Goal: Information Seeking & Learning: Understand process/instructions

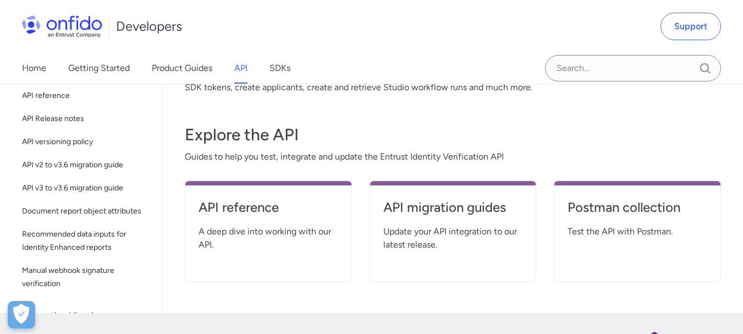
scroll to position [46, 0]
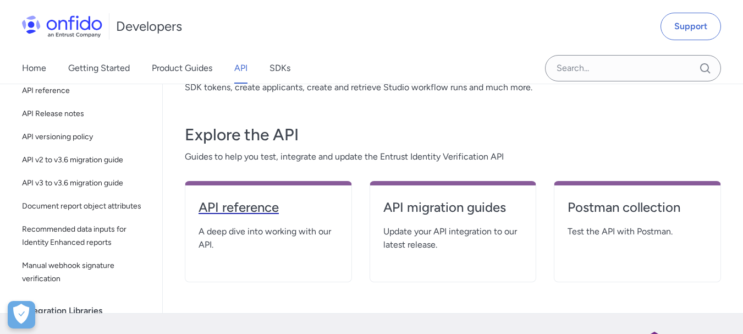
click at [239, 213] on h4 "API reference" at bounding box center [269, 208] width 140 height 18
select select "http"
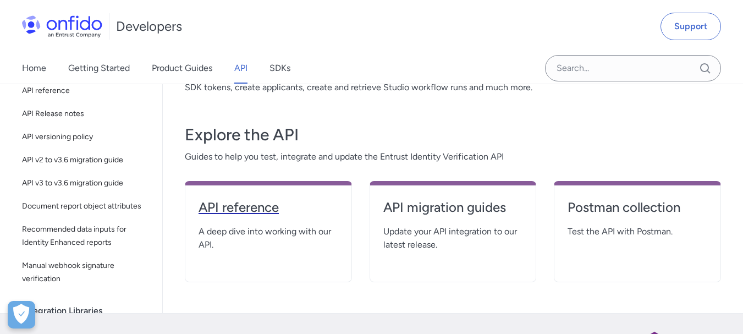
select select "http"
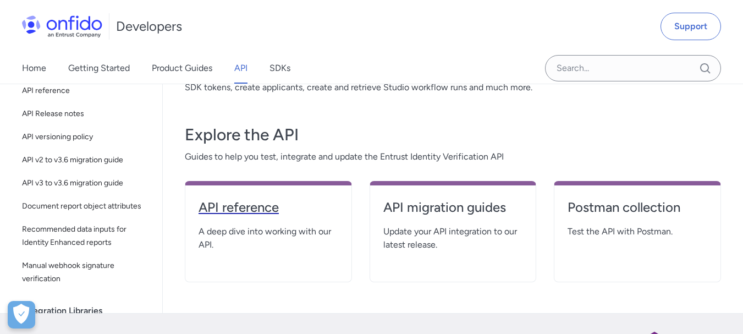
select select "http"
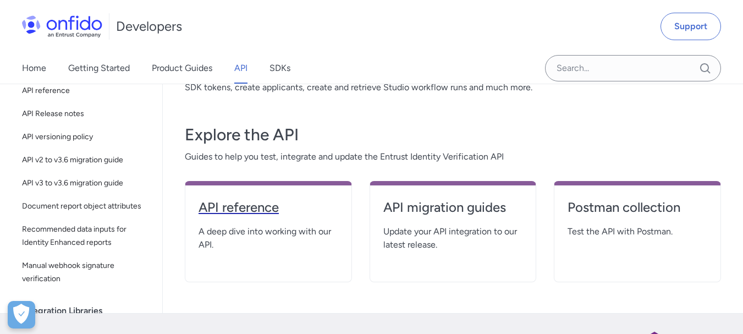
select select "http"
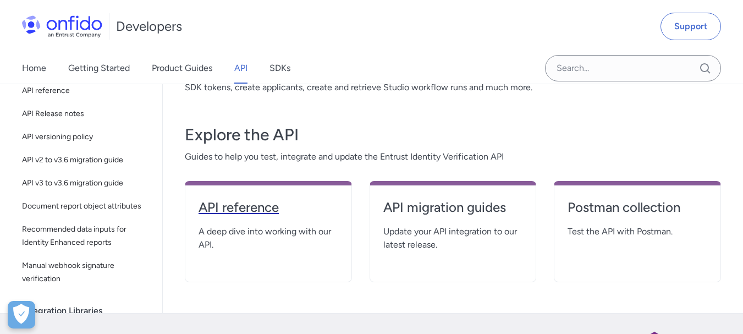
select select "http"
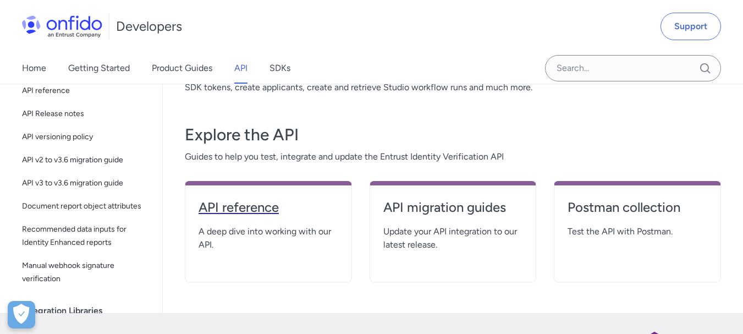
select select "http"
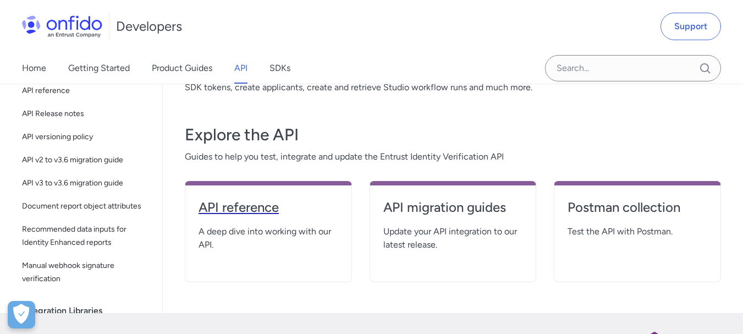
select select "http"
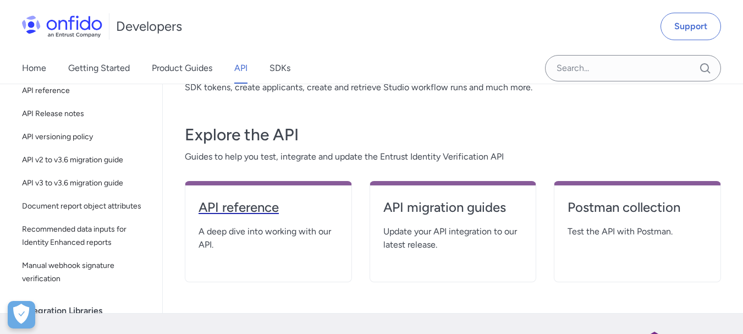
select select "http"
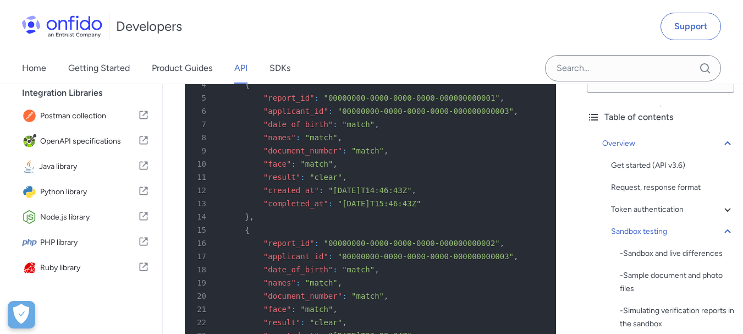
scroll to position [296, 0]
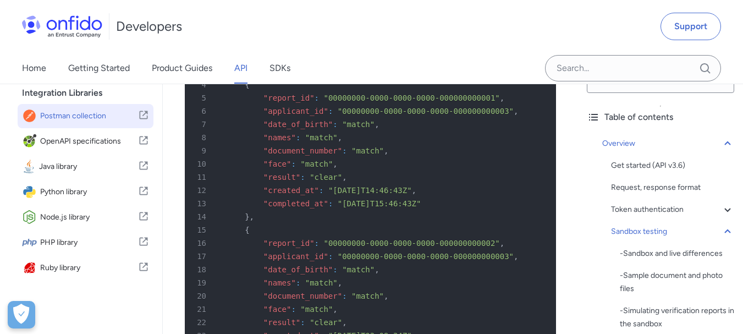
click at [97, 115] on span "Postman collection" at bounding box center [89, 115] width 98 height 15
click at [140, 114] on icon at bounding box center [144, 115] width 8 height 8
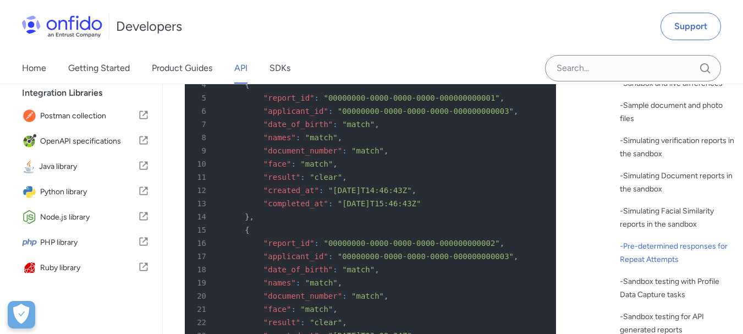
scroll to position [213, 0]
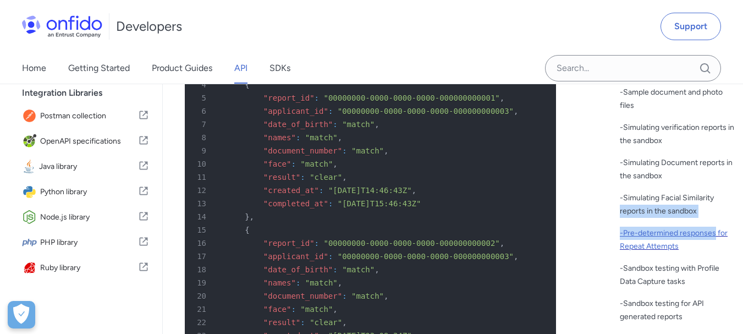
drag, startPoint x: 719, startPoint y: 186, endPoint x: 725, endPoint y: 236, distance: 50.4
click at [725, 236] on div "- Sandbox and live differences - Sample document and photo files - Simulating v…" at bounding box center [677, 194] width 114 height 260
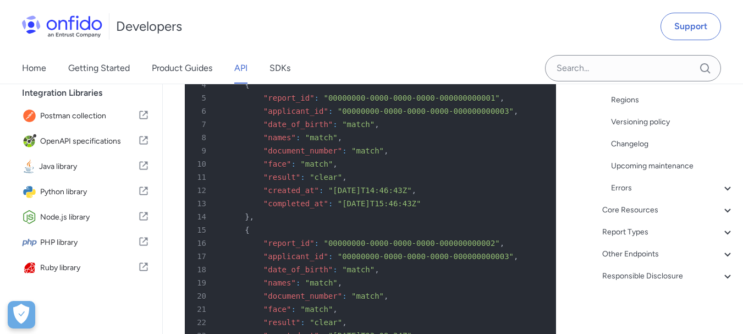
scroll to position [542, 0]
click at [533, 210] on div "13 "completed_at" : "[DATE]T15:46:43Z"" at bounding box center [364, 203] width 351 height 13
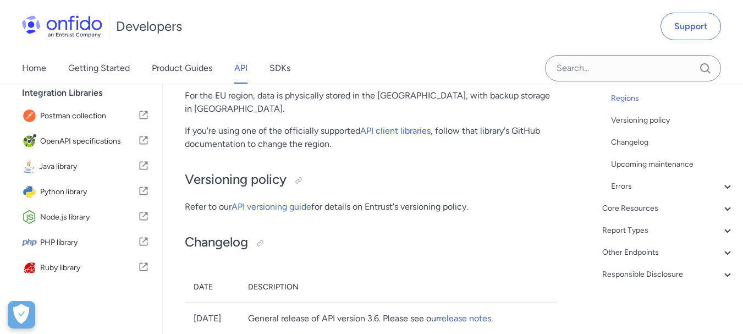
scroll to position [10730, 0]
click at [244, 67] on link "API" at bounding box center [240, 68] width 13 height 31
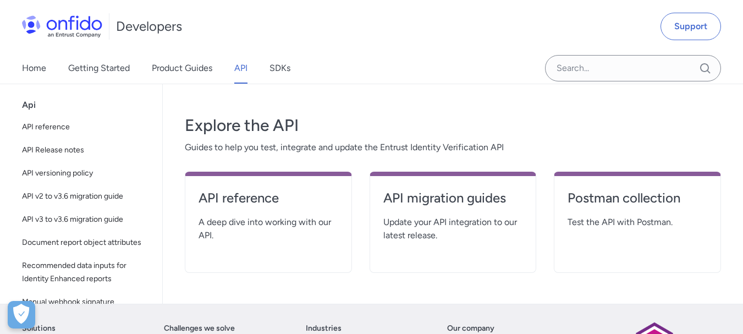
scroll to position [196, 0]
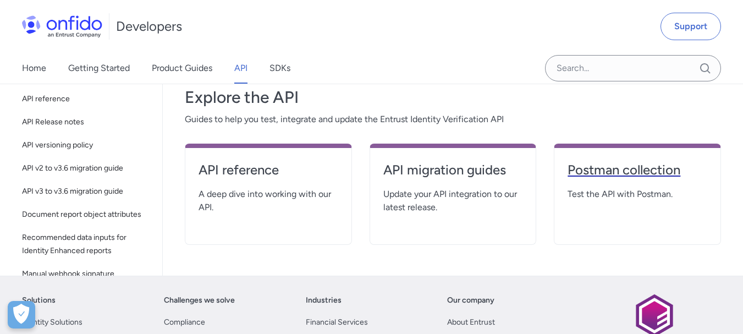
click at [625, 168] on h4 "Postman collection" at bounding box center [638, 170] width 140 height 18
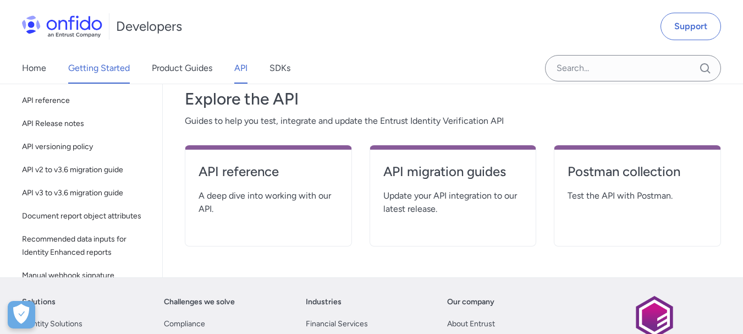
click at [86, 69] on link "Getting Started" at bounding box center [99, 68] width 62 height 31
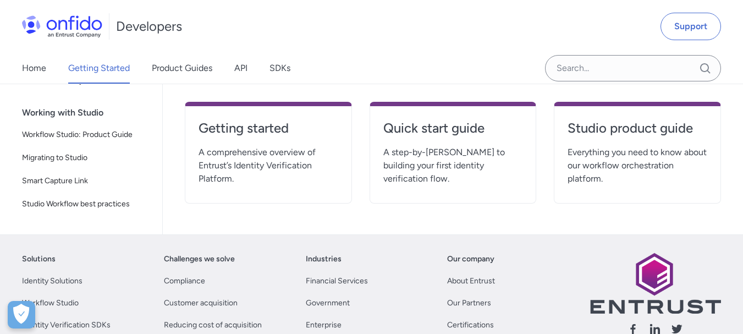
scroll to position [308, 0]
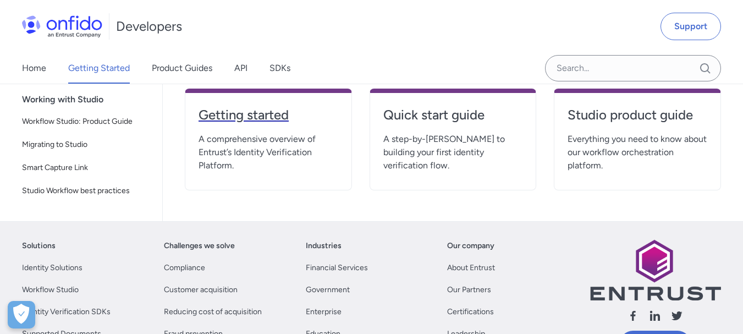
click at [249, 125] on link "Getting started" at bounding box center [269, 119] width 140 height 26
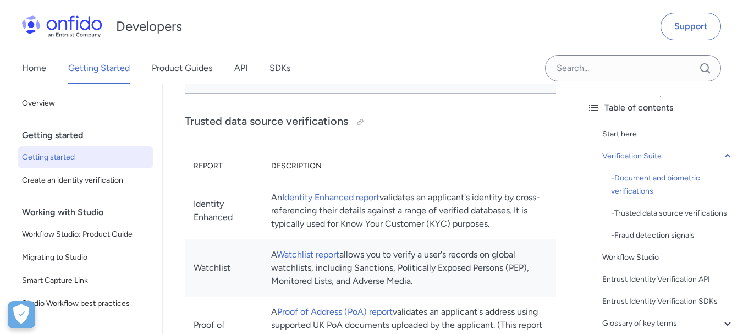
scroll to position [858, 0]
